Goal: Check status: Check status

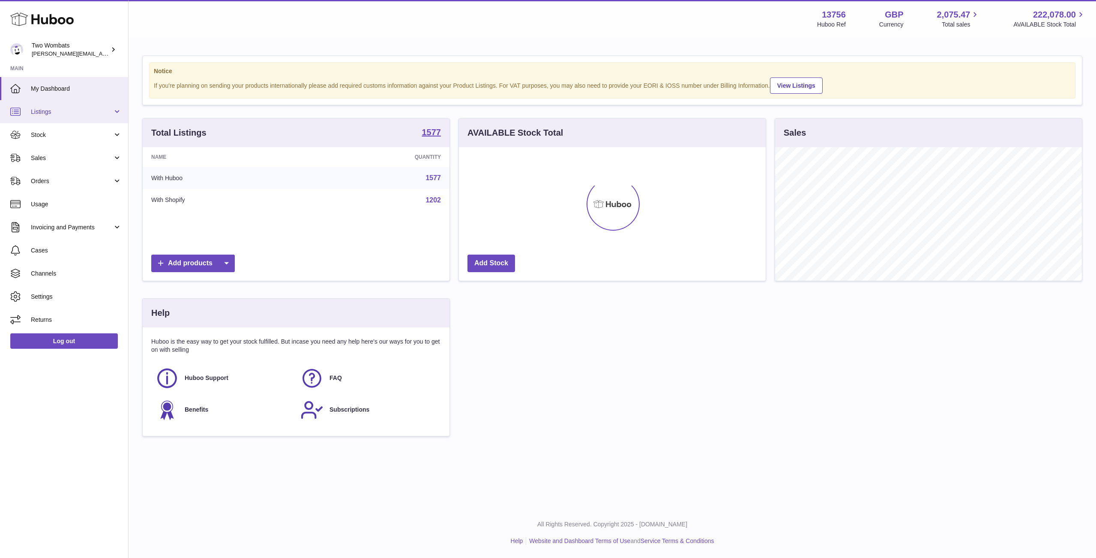
scroll to position [134, 307]
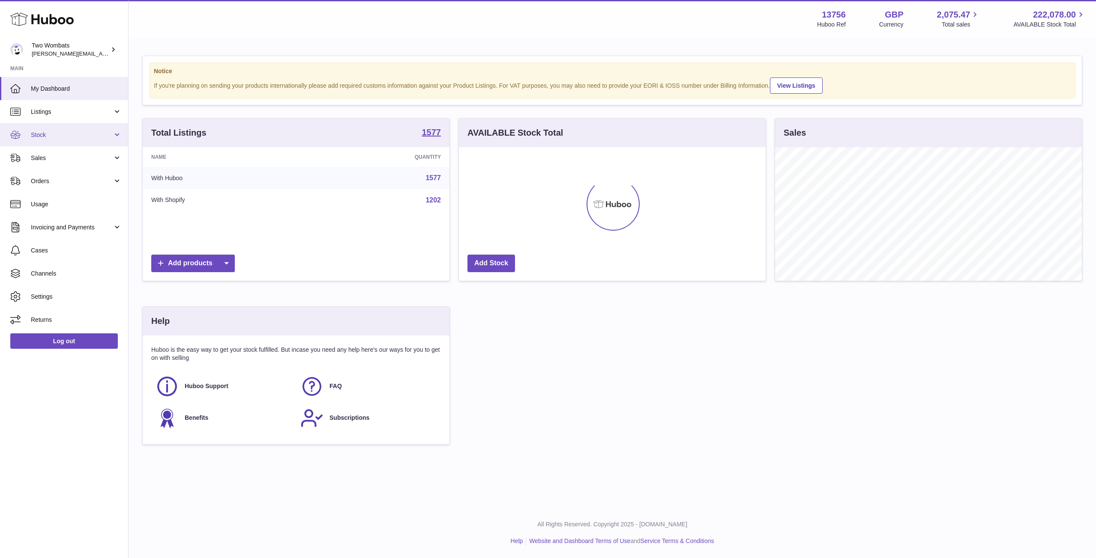
click at [117, 137] on link "Stock" at bounding box center [64, 134] width 128 height 23
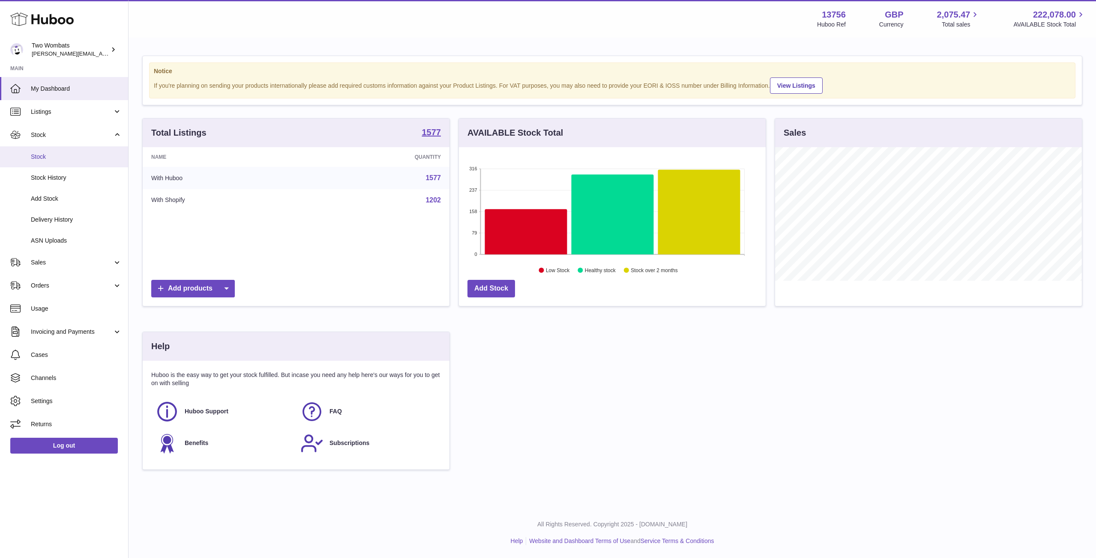
click at [79, 149] on link "Stock" at bounding box center [64, 156] width 128 height 21
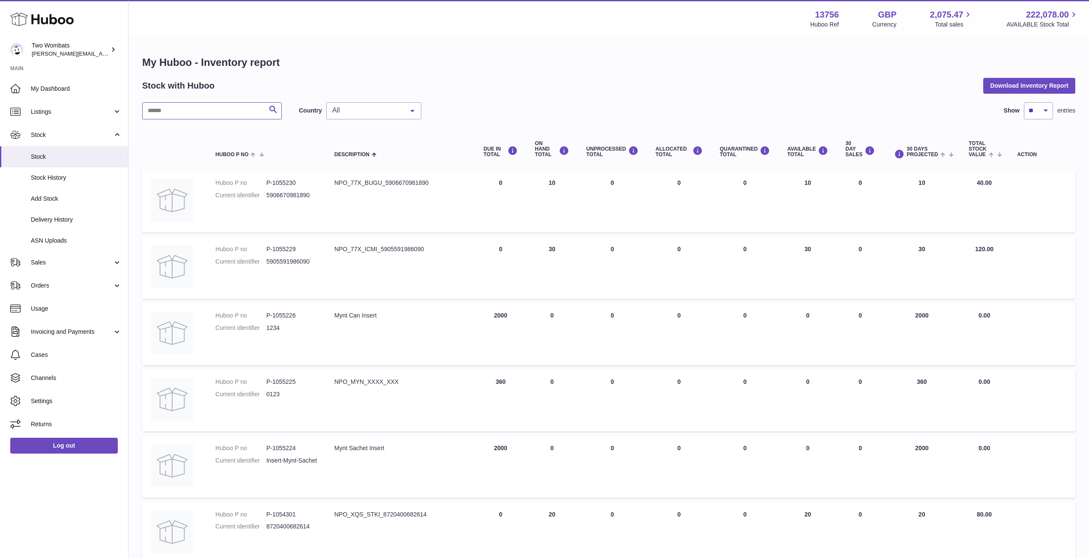
click at [213, 111] on input "text" at bounding box center [212, 110] width 140 height 17
paste input "*******"
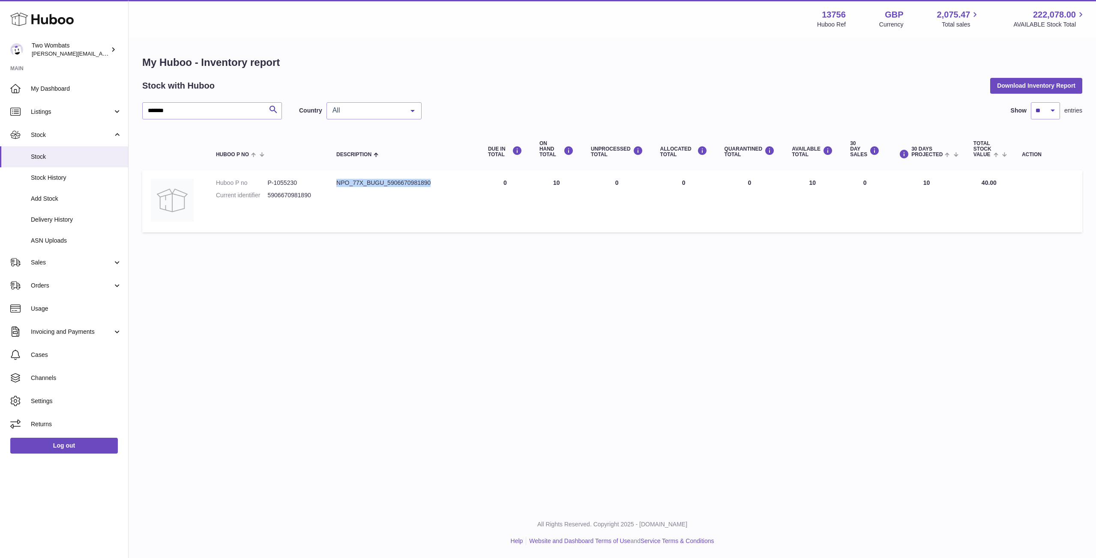
drag, startPoint x: 336, startPoint y: 183, endPoint x: 437, endPoint y: 185, distance: 101.1
click at [437, 185] on div "NPO_77X_BUGU_5906670981890" at bounding box center [403, 183] width 134 height 8
copy div "NPO_77X_BUGU_5906670981890"
drag, startPoint x: 275, startPoint y: 182, endPoint x: 300, endPoint y: 180, distance: 25.3
click at [300, 180] on dd "P-1055230" at bounding box center [293, 183] width 52 height 8
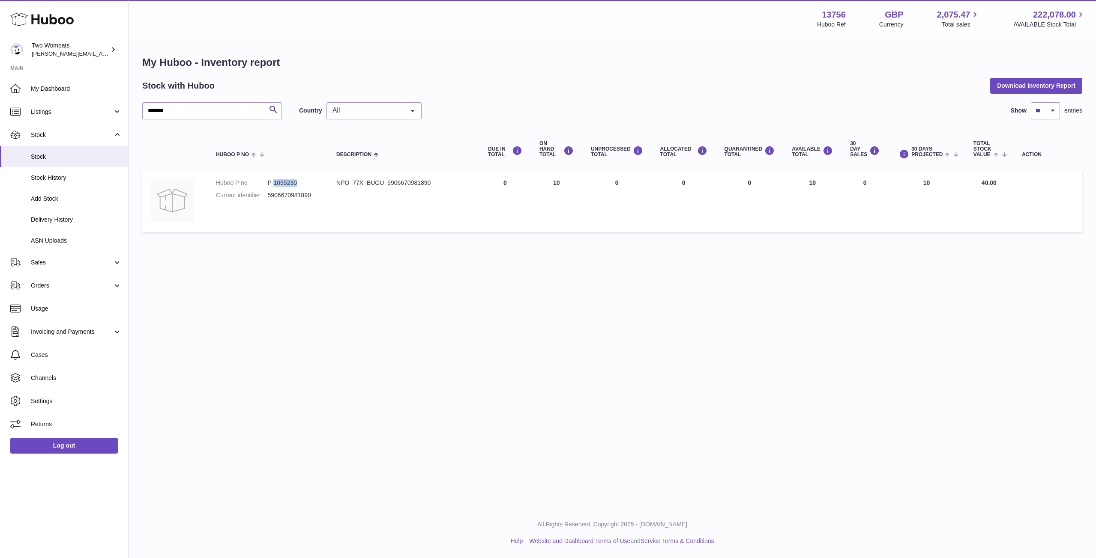
copy dd "1055230"
drag, startPoint x: 198, startPoint y: 118, endPoint x: 115, endPoint y: 122, distance: 82.8
click at [115, 122] on div "Huboo Two Wombats philip.carroll@twowombats.com Main My Dashboard Listings Not …" at bounding box center [548, 279] width 1096 height 558
paste input "*****"
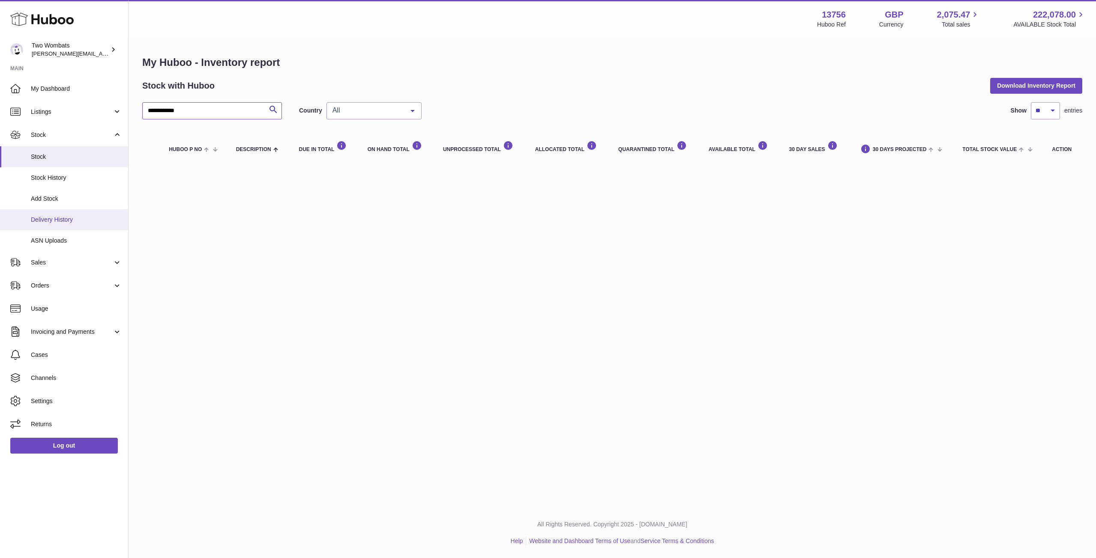
type input "**********"
click at [61, 222] on span "Delivery History" at bounding box center [76, 220] width 91 height 8
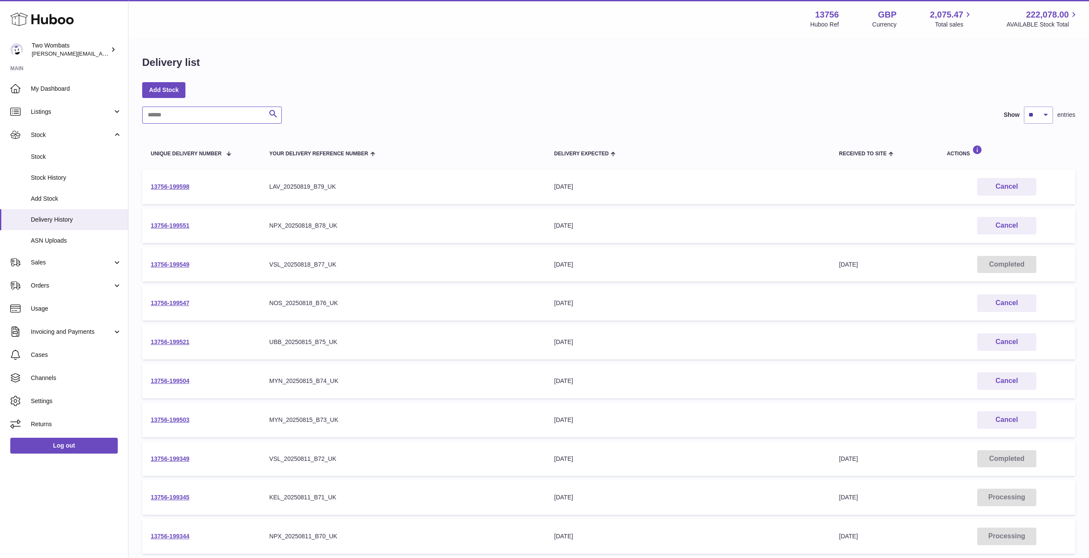
click at [209, 118] on input "text" at bounding box center [212, 115] width 140 height 17
paste input "**********"
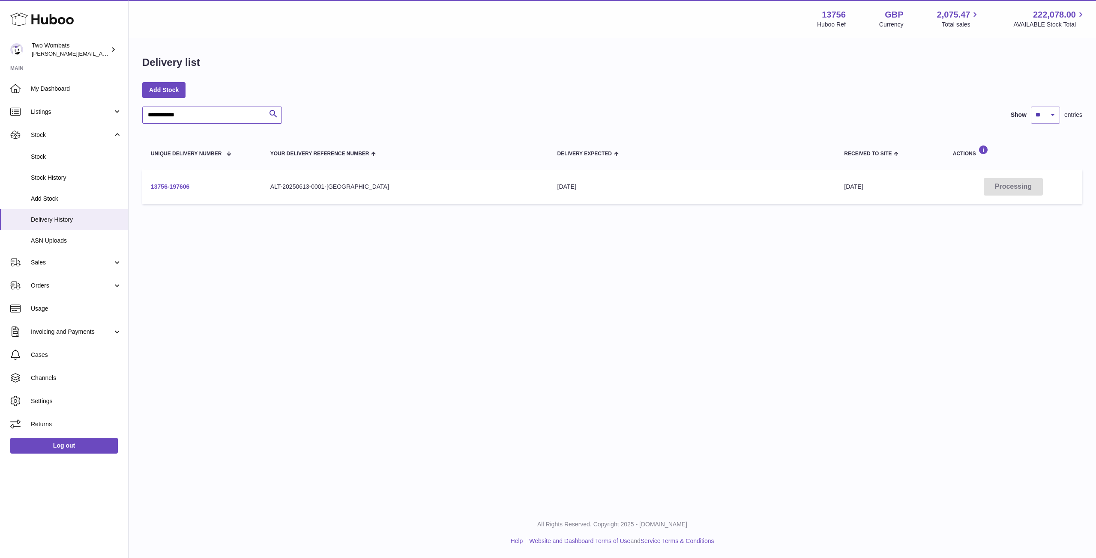
type input "**********"
click at [180, 185] on link "13756-197606" at bounding box center [170, 186] width 39 height 7
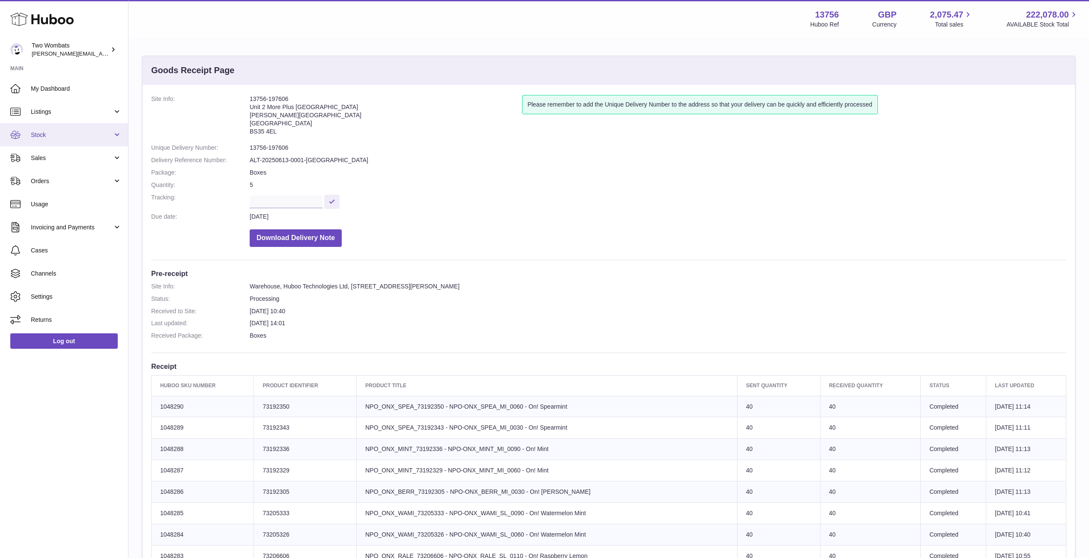
click at [120, 131] on link "Stock" at bounding box center [64, 134] width 128 height 23
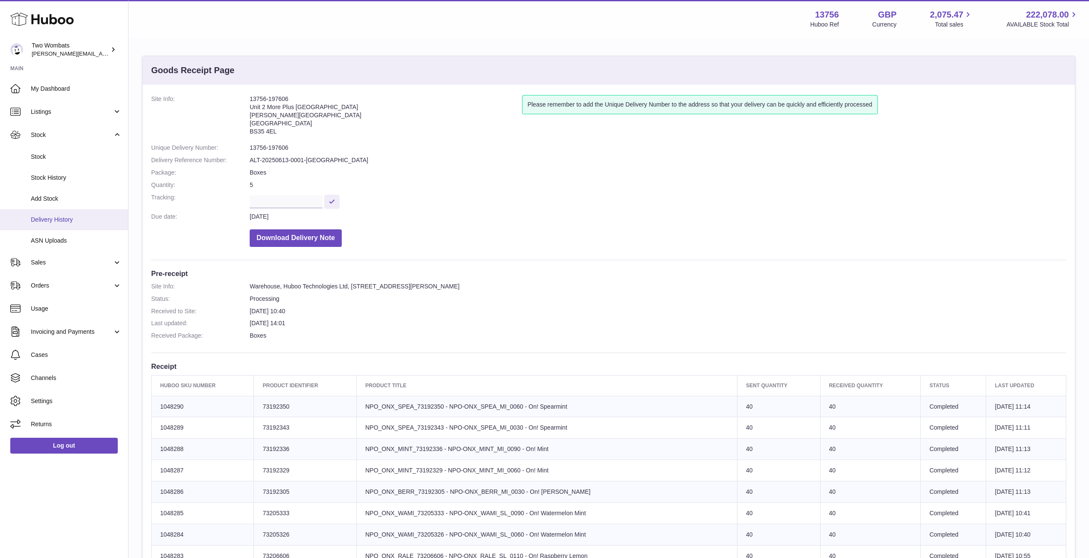
click at [63, 220] on span "Delivery History" at bounding box center [76, 220] width 91 height 8
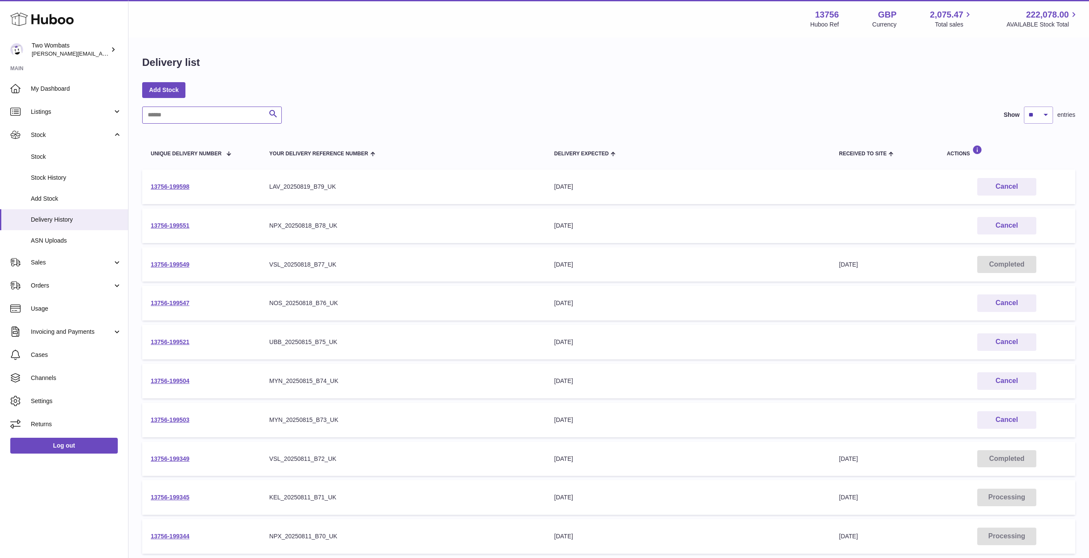
click at [196, 109] on input "text" at bounding box center [212, 115] width 140 height 17
paste input "**********"
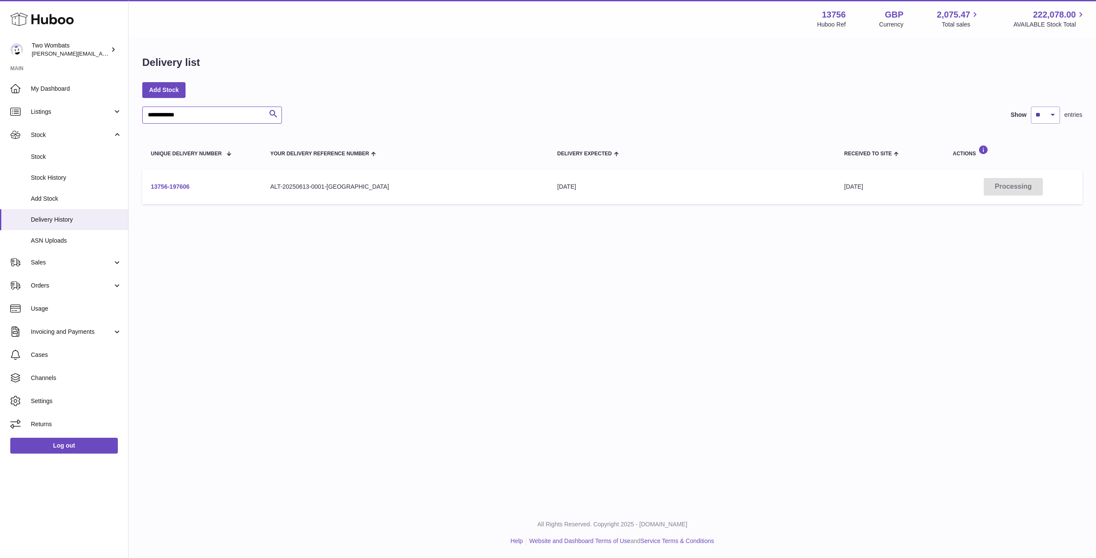
type input "**********"
click at [170, 184] on link "13756-197606" at bounding box center [170, 186] width 39 height 7
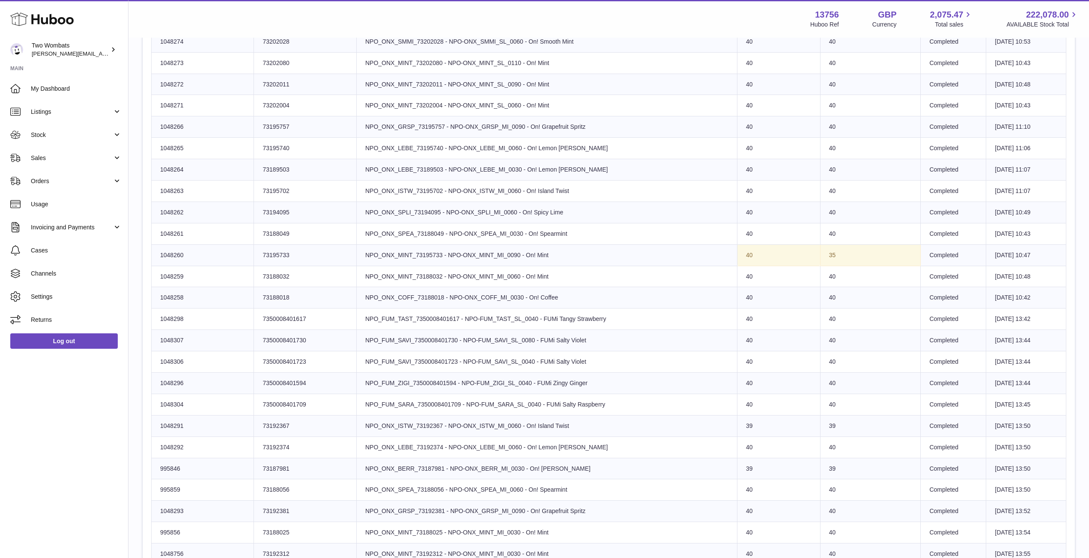
scroll to position [707, 0]
click at [837, 177] on td "40" at bounding box center [870, 170] width 101 height 21
drag, startPoint x: 536, startPoint y: 512, endPoint x: 600, endPoint y: 512, distance: 64.2
click at [600, 512] on td "Product title NPO_ONX_GRSP_73192381 - NPO-ONX_GRSP_MI_0090 - On! Grapefruit Spr…" at bounding box center [546, 512] width 381 height 21
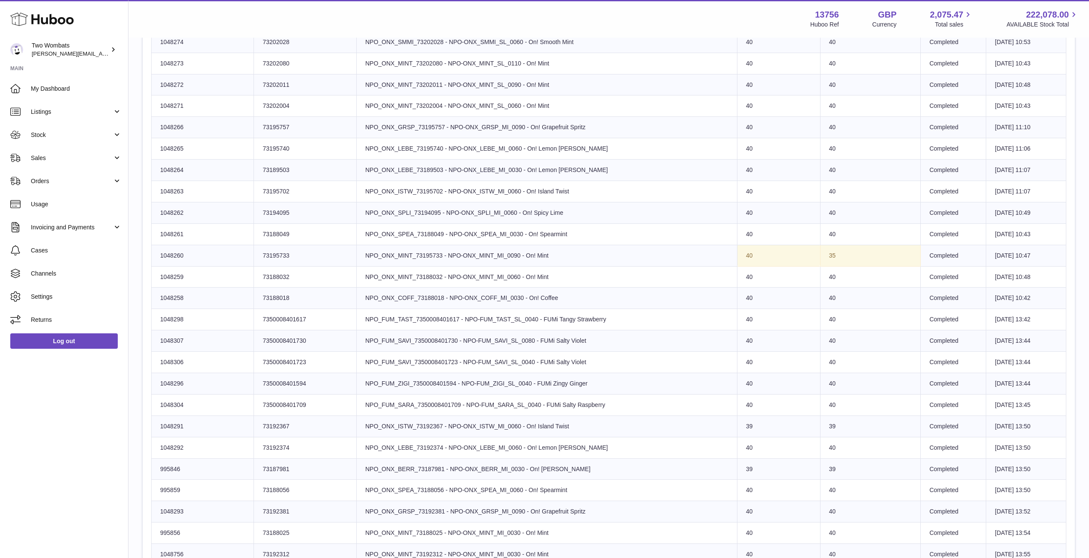
drag, startPoint x: 600, startPoint y: 512, endPoint x: 539, endPoint y: 514, distance: 61.7
click at [539, 514] on td "Product title NPO_ONX_GRSP_73192381 - NPO-ONX_GRSP_MI_0090 - On! Grapefruit Spr…" at bounding box center [546, 512] width 381 height 21
drag, startPoint x: 584, startPoint y: 130, endPoint x: 544, endPoint y: 133, distance: 39.9
click at [544, 133] on td "Product title NPO_ONX_GRSP_73195757 - NPO-ONX_GRSP_MI_0090 - On! Grapefruit Spr…" at bounding box center [546, 127] width 381 height 21
click at [599, 128] on td "Product title NPO_ONX_GRSP_73195757 - NPO-ONX_GRSP_MI_0090 - On! Grapefruit Spr…" at bounding box center [546, 127] width 381 height 21
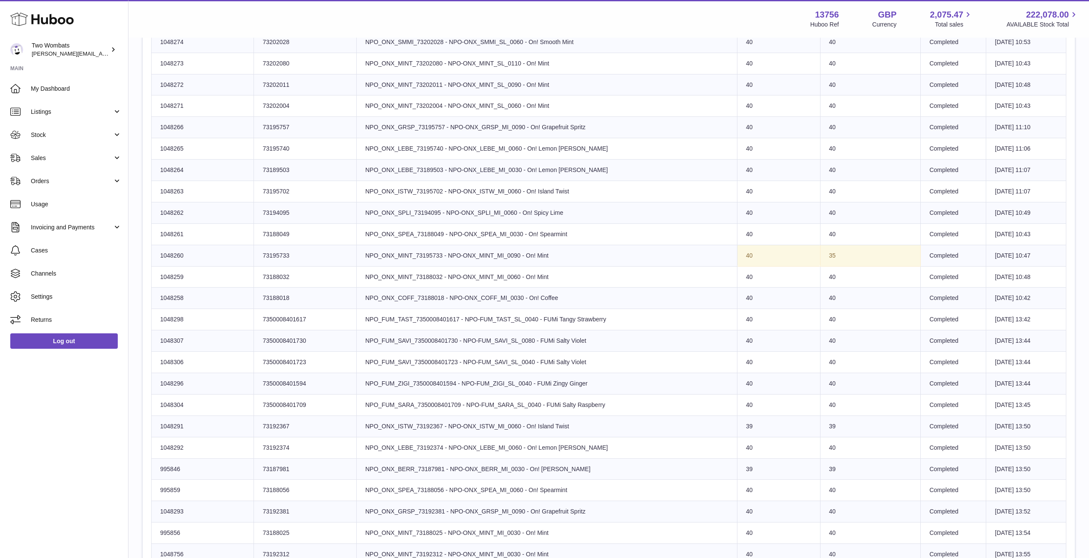
click at [436, 218] on td "Product title NPO_ONX_SPLI_73194095 - NPO-ONX_SPLI_MI_0060 - On! Spicy Lime" at bounding box center [546, 212] width 381 height 21
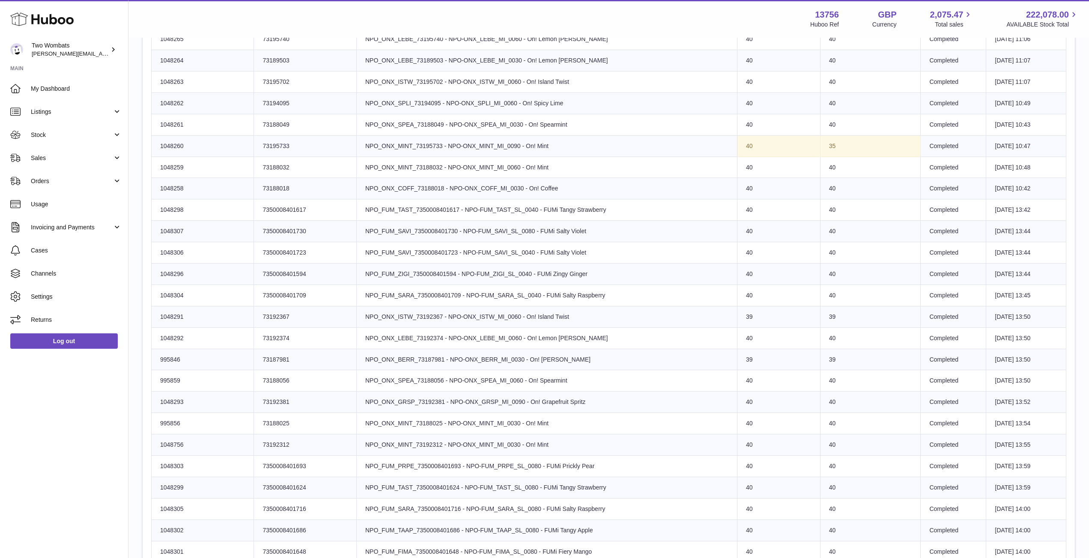
scroll to position [817, 0]
drag, startPoint x: 448, startPoint y: 333, endPoint x: 591, endPoint y: 333, distance: 143.0
click at [591, 333] on td "Product title NPO_ONX_LEBE_73192374 - NPO-ONX_LEBE_MI_0060 - On! Lemon [PERSON_…" at bounding box center [546, 337] width 381 height 21
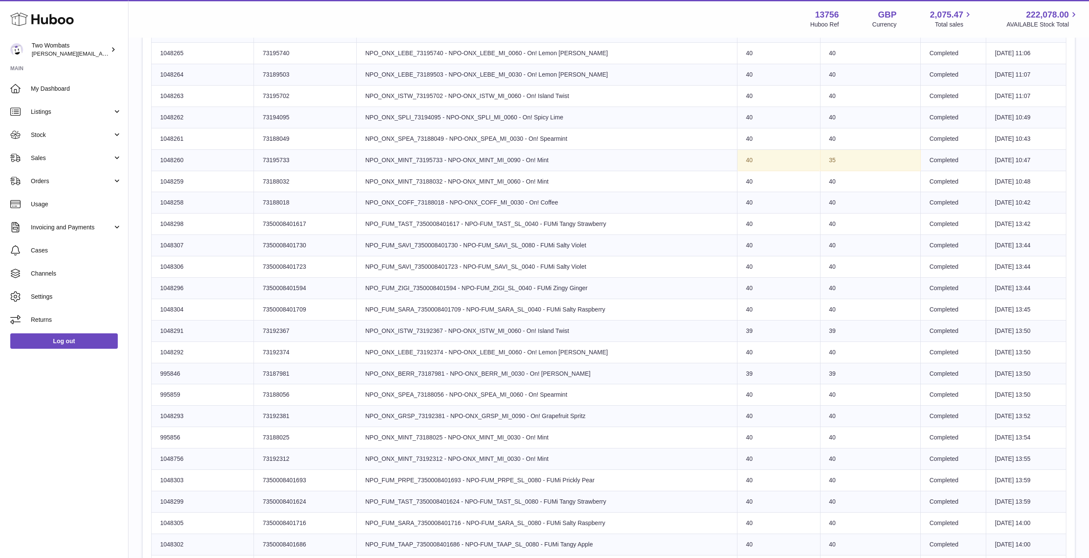
scroll to position [802, 0]
